Goal: Information Seeking & Learning: Learn about a topic

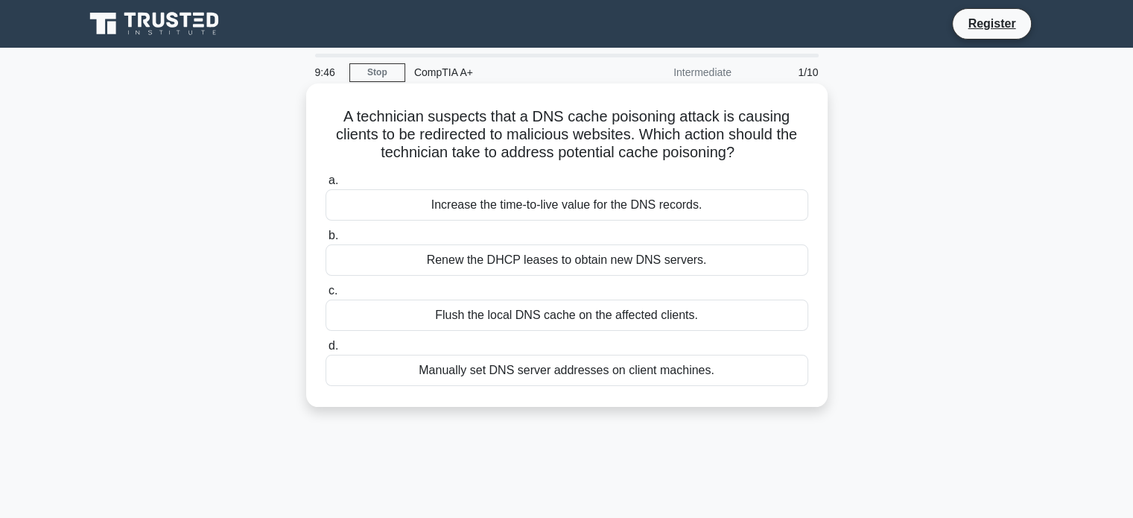
click at [632, 316] on div "Flush the local DNS cache on the affected clients." at bounding box center [566, 314] width 483 height 31
click at [325, 296] on input "c. Flush the local DNS cache on the affected clients." at bounding box center [325, 291] width 0 height 10
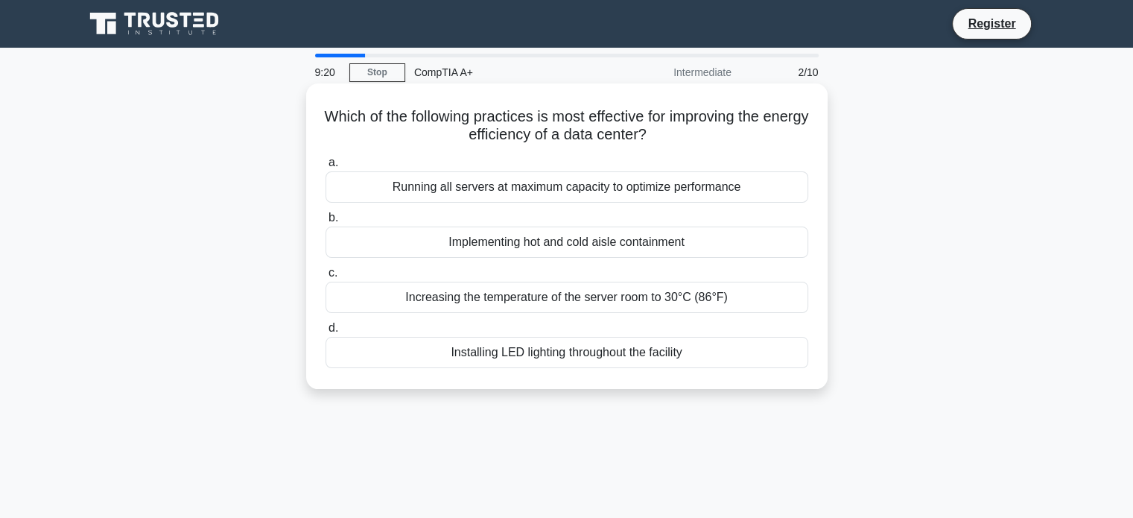
click at [538, 248] on div "Implementing hot and cold aisle containment" at bounding box center [566, 241] width 483 height 31
click at [325, 223] on input "b. Implementing hot and cold aisle containment" at bounding box center [325, 218] width 0 height 10
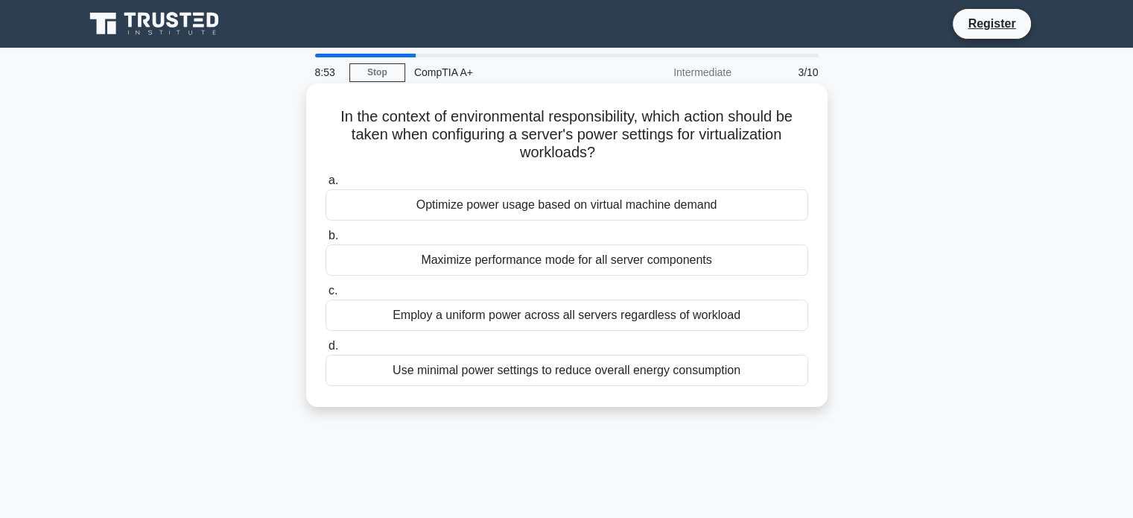
click at [594, 202] on div "Optimize power usage based on virtual machine demand" at bounding box center [566, 204] width 483 height 31
click at [325, 185] on input "a. Optimize power usage based on virtual machine demand" at bounding box center [325, 181] width 0 height 10
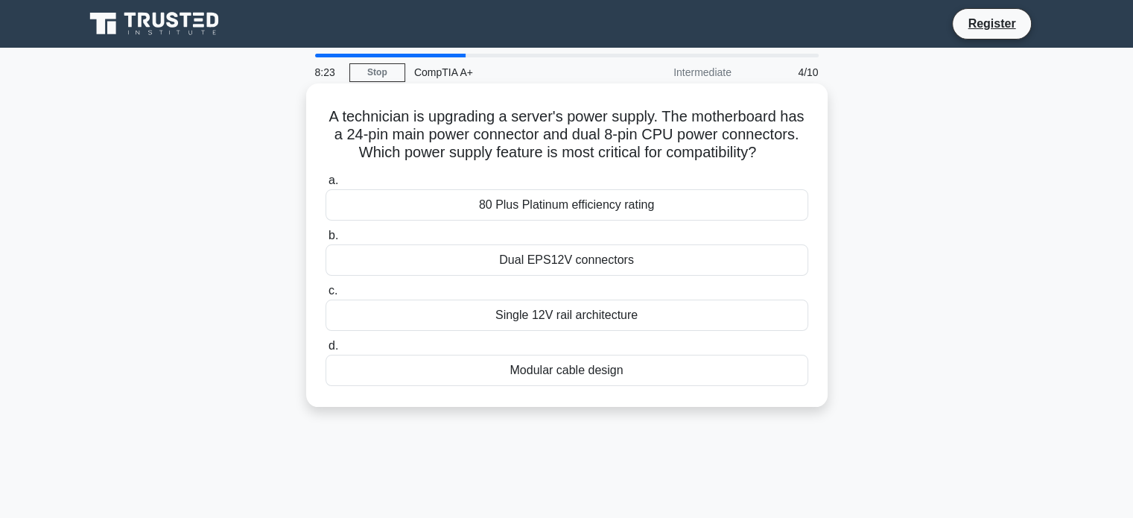
click at [574, 276] on div "Dual EPS12V connectors" at bounding box center [566, 259] width 483 height 31
click at [325, 241] on input "b. Dual EPS12V connectors" at bounding box center [325, 236] width 0 height 10
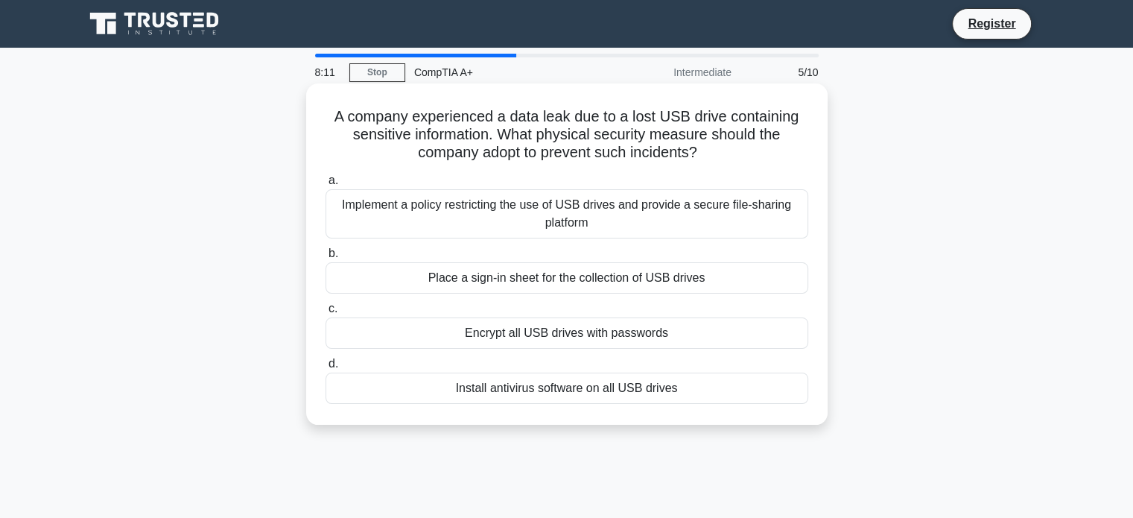
click at [605, 220] on div "Implement a policy restricting the use of USB drives and provide a secure file-…" at bounding box center [566, 213] width 483 height 49
click at [325, 185] on input "a. Implement a policy restricting the use of USB drives and provide a secure fi…" at bounding box center [325, 181] width 0 height 10
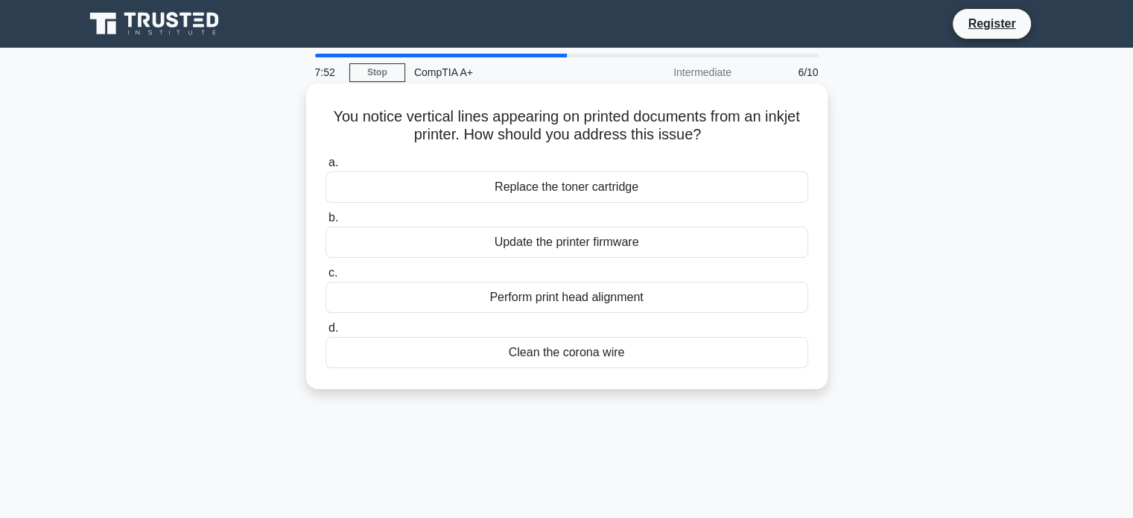
click at [591, 194] on div "Replace the toner cartridge" at bounding box center [566, 186] width 483 height 31
click at [325, 168] on input "a. Replace the toner cartridge" at bounding box center [325, 163] width 0 height 10
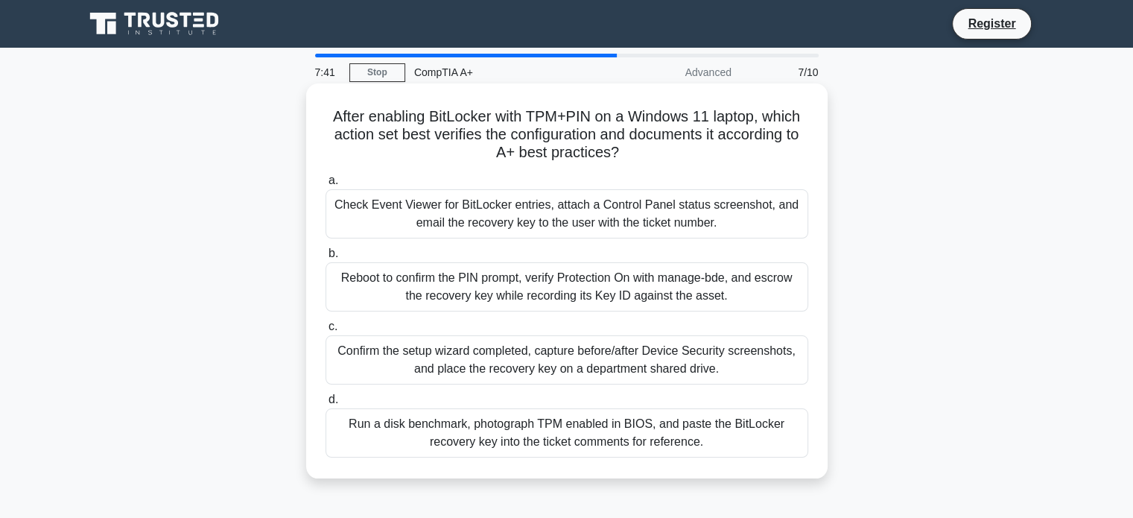
click at [503, 282] on div "Reboot to confirm the PIN prompt, verify Protection On with manage-bde, and esc…" at bounding box center [566, 286] width 483 height 49
click at [325, 258] on input "b. Reboot to confirm the PIN prompt, verify Protection On with manage-bde, and …" at bounding box center [325, 254] width 0 height 10
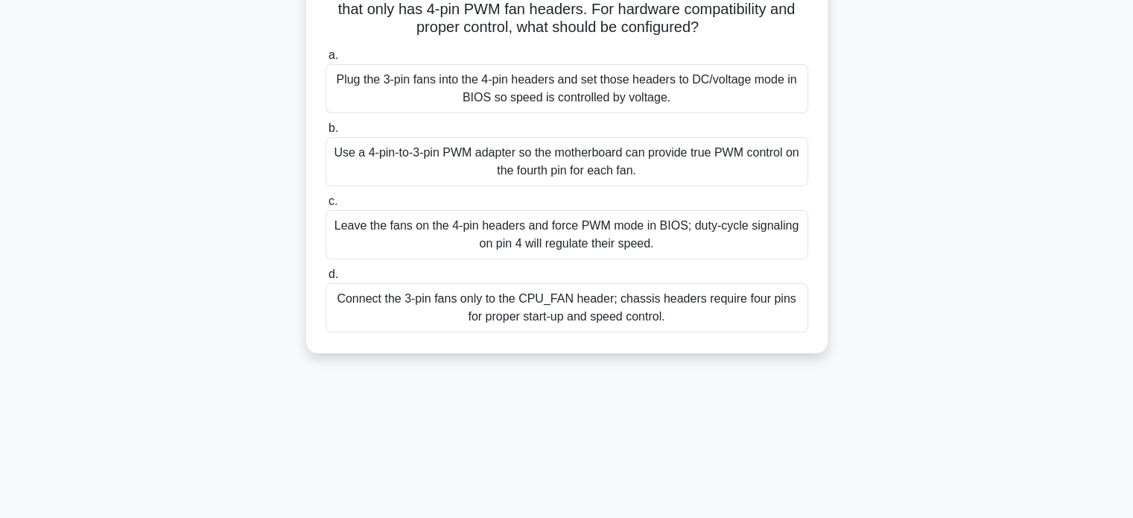
scroll to position [140, 0]
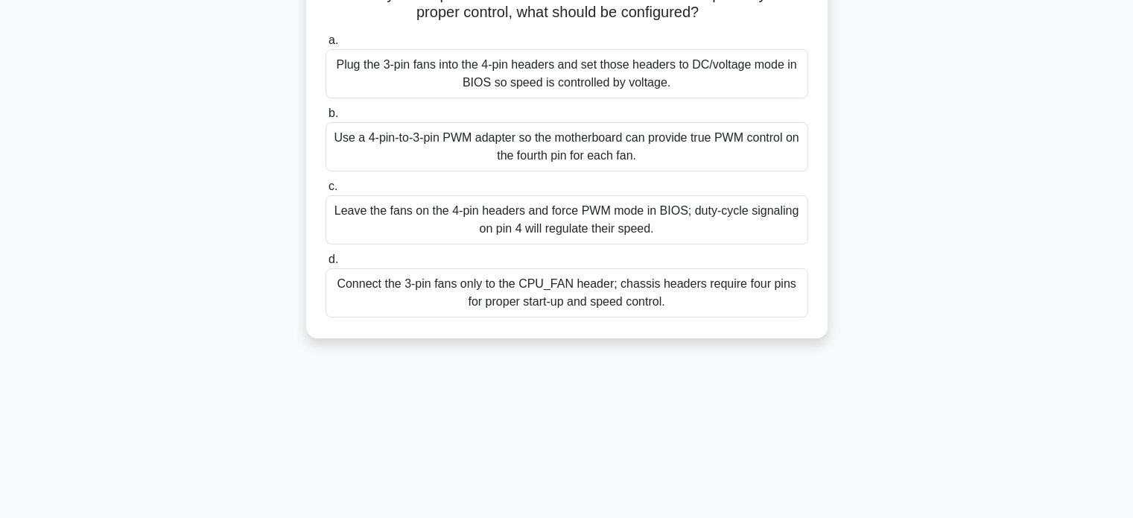
click at [553, 286] on div "Connect the 3-pin fans only to the CPU_FAN header; chassis headers require four…" at bounding box center [566, 292] width 483 height 49
click at [325, 264] on input "d. Connect the 3-pin fans only to the CPU_FAN header; chassis headers require f…" at bounding box center [325, 260] width 0 height 10
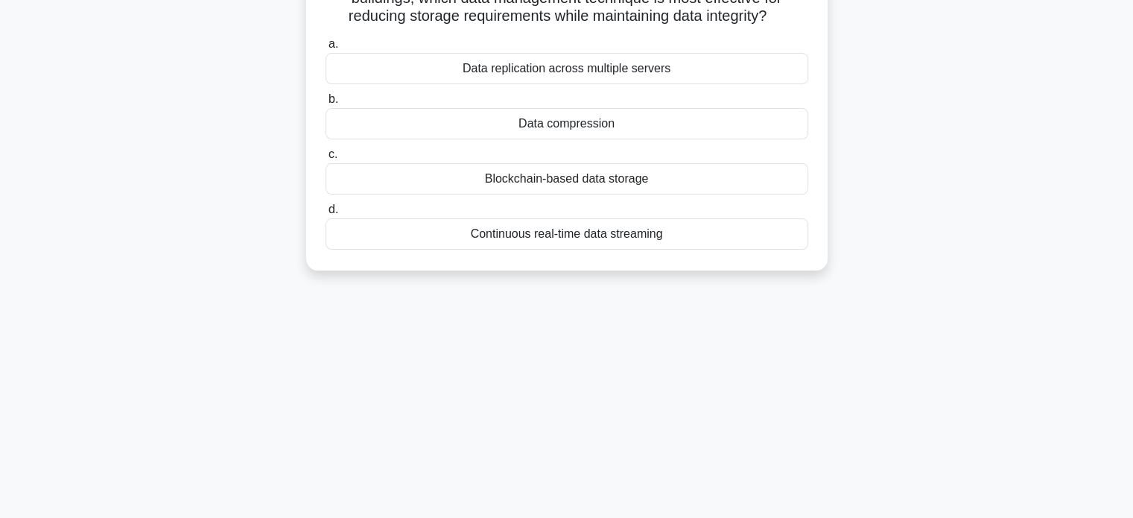
scroll to position [0, 0]
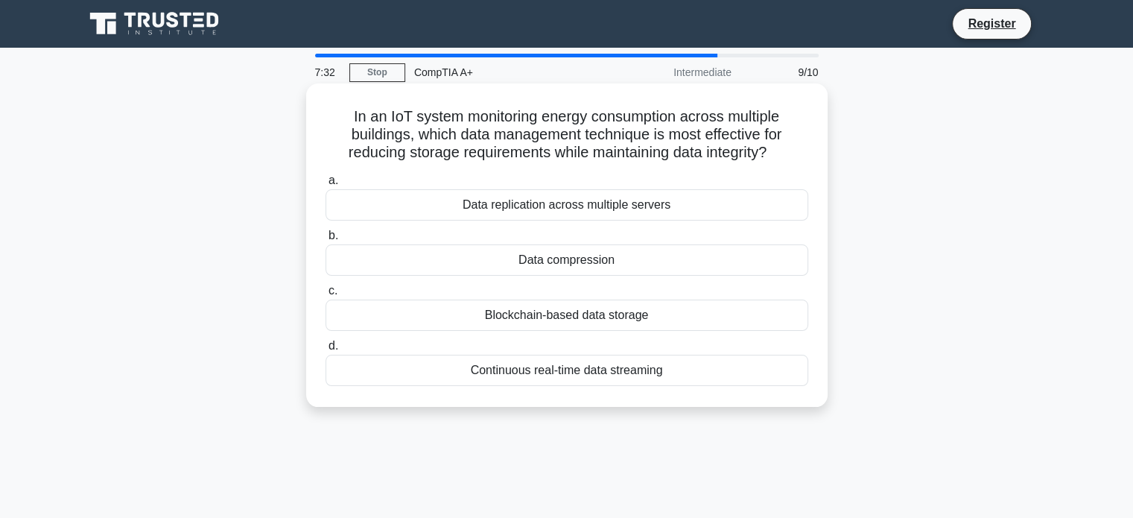
click at [550, 377] on div "Continuous real-time data streaming" at bounding box center [566, 370] width 483 height 31
click at [325, 351] on input "d. Continuous real-time data streaming" at bounding box center [325, 346] width 0 height 10
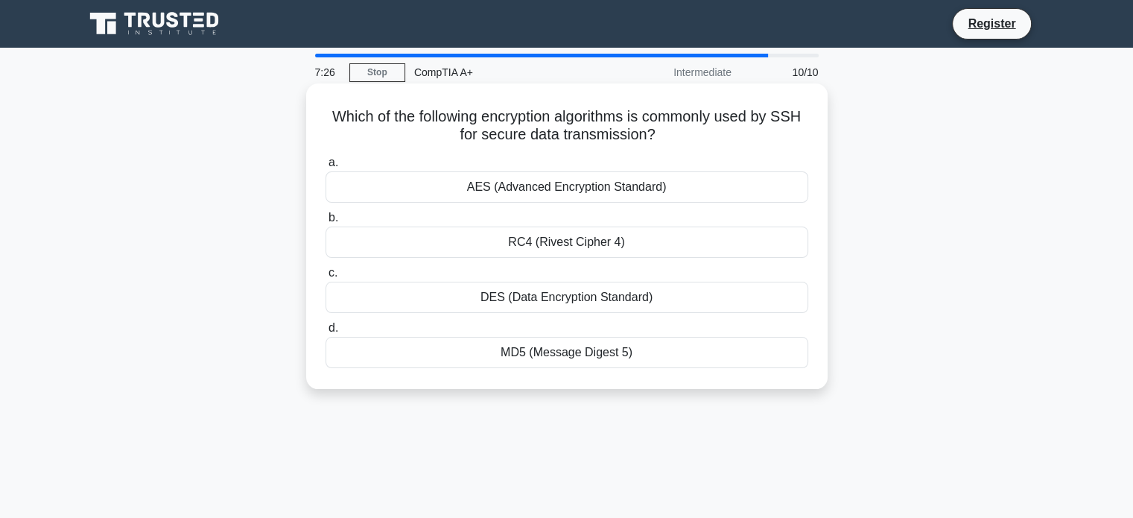
click at [527, 303] on div "DES (Data Encryption Standard)" at bounding box center [566, 297] width 483 height 31
click at [325, 278] on input "c. DES (Data Encryption Standard)" at bounding box center [325, 273] width 0 height 10
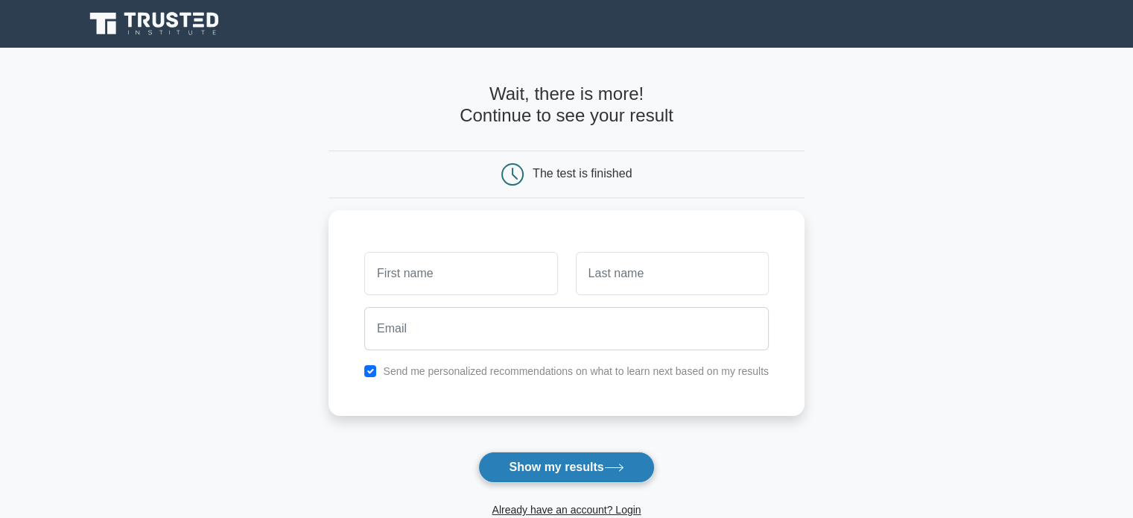
click at [569, 468] on button "Show my results" at bounding box center [566, 466] width 176 height 31
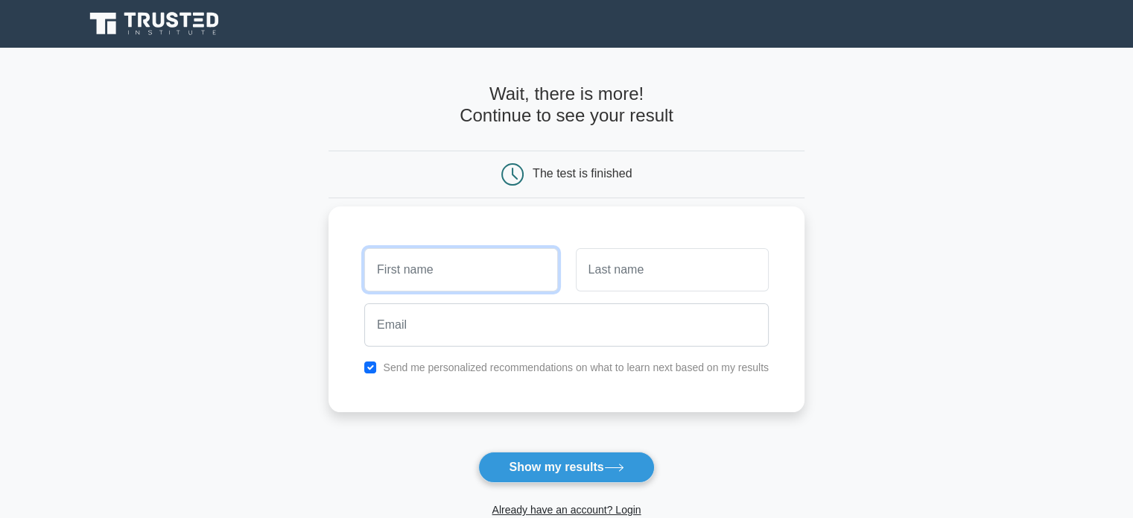
click at [480, 266] on input "text" at bounding box center [460, 269] width 193 height 43
type input "kjn"
click at [611, 264] on input "text" at bounding box center [672, 269] width 193 height 43
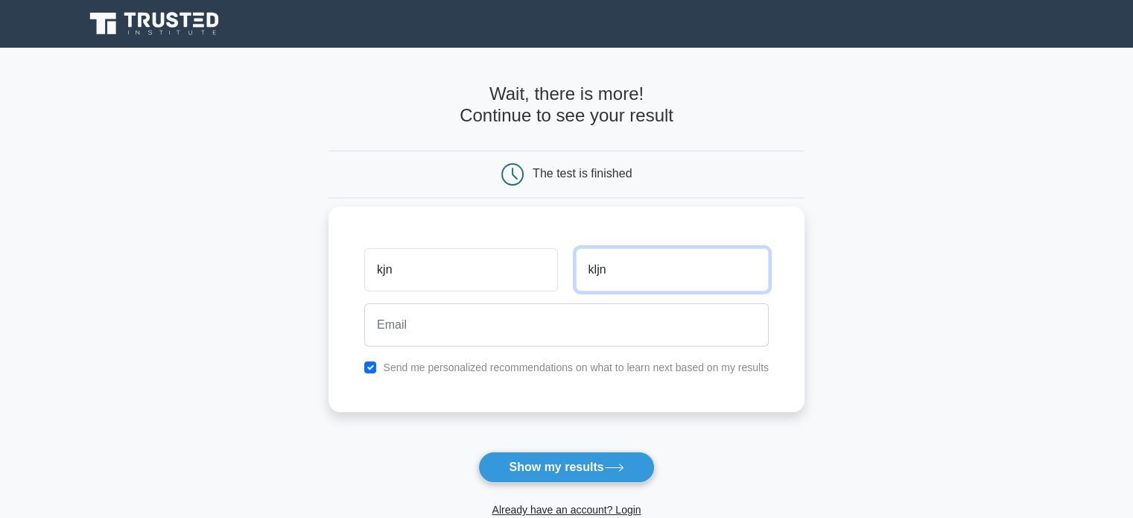
type input "kljn"
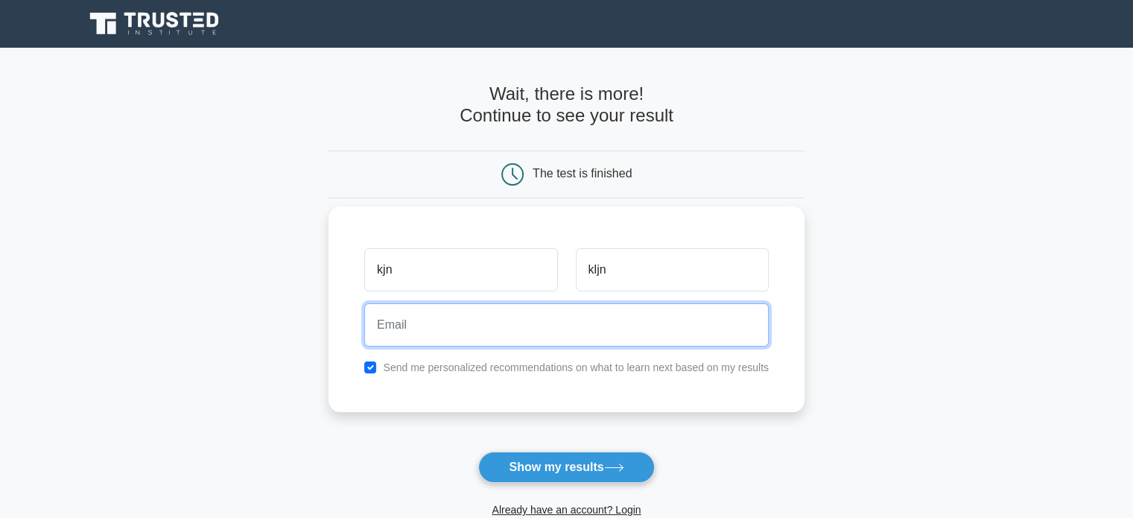
click at [492, 322] on input "email" at bounding box center [566, 324] width 404 height 43
type input "[EMAIL_ADDRESS][DOMAIN_NAME]"
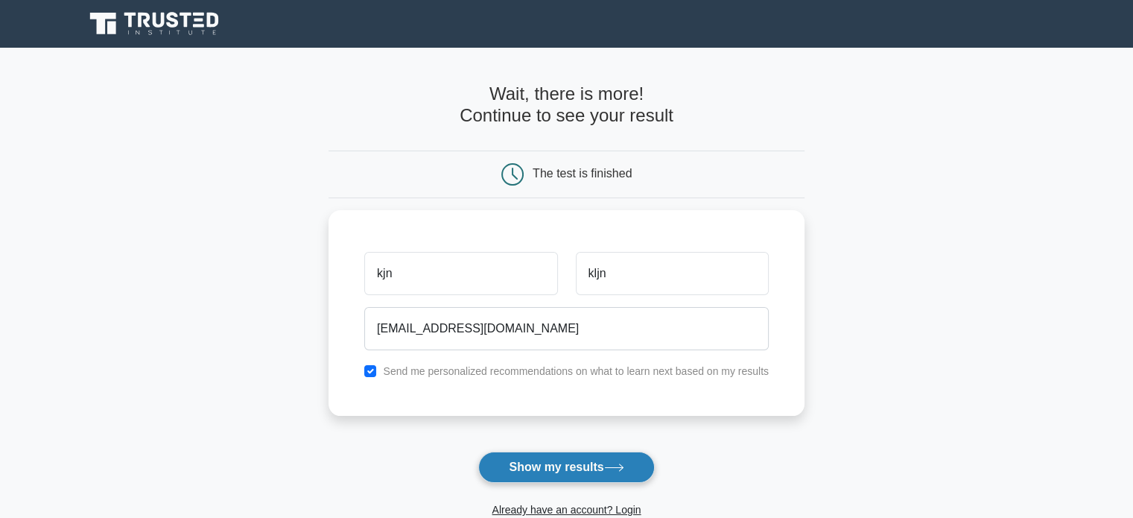
drag, startPoint x: 572, startPoint y: 448, endPoint x: 541, endPoint y: 468, distance: 36.2
click at [541, 468] on form "Wait, there is more! Continue to see your result The test is finished kjn kljn" at bounding box center [566, 315] width 476 height 465
click at [541, 468] on button "Show my results" at bounding box center [566, 466] width 176 height 31
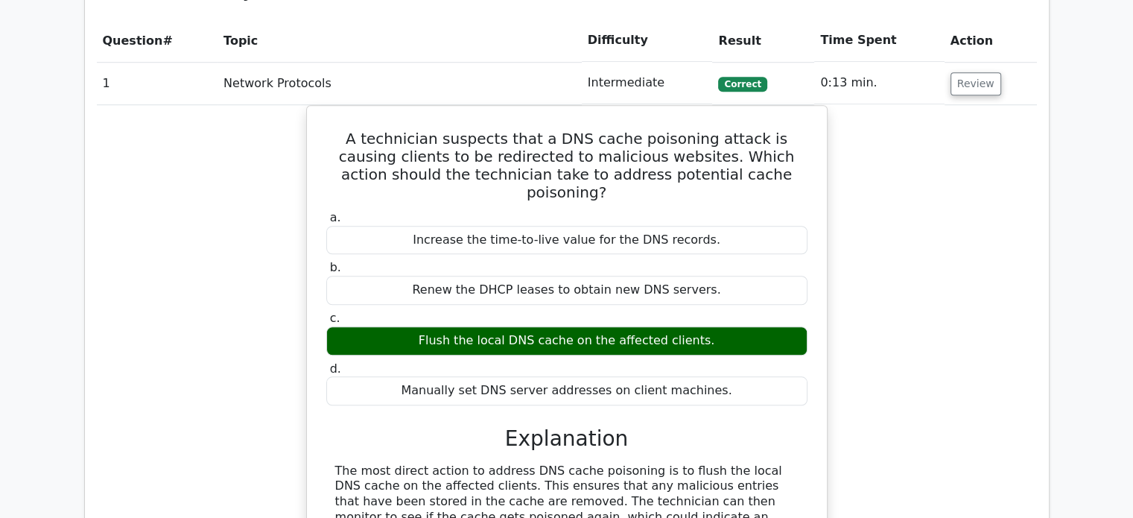
scroll to position [1242, 0]
